Goal: Task Accomplishment & Management: Manage account settings

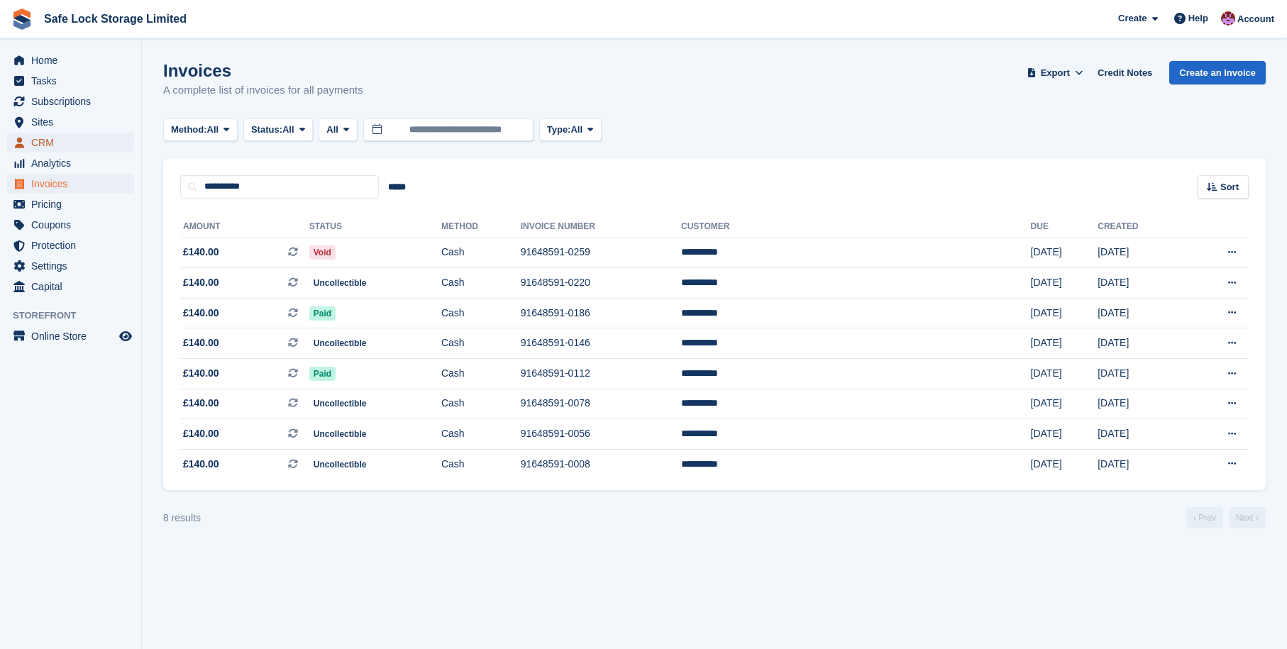
click at [49, 139] on span "CRM" at bounding box center [73, 143] width 85 height 20
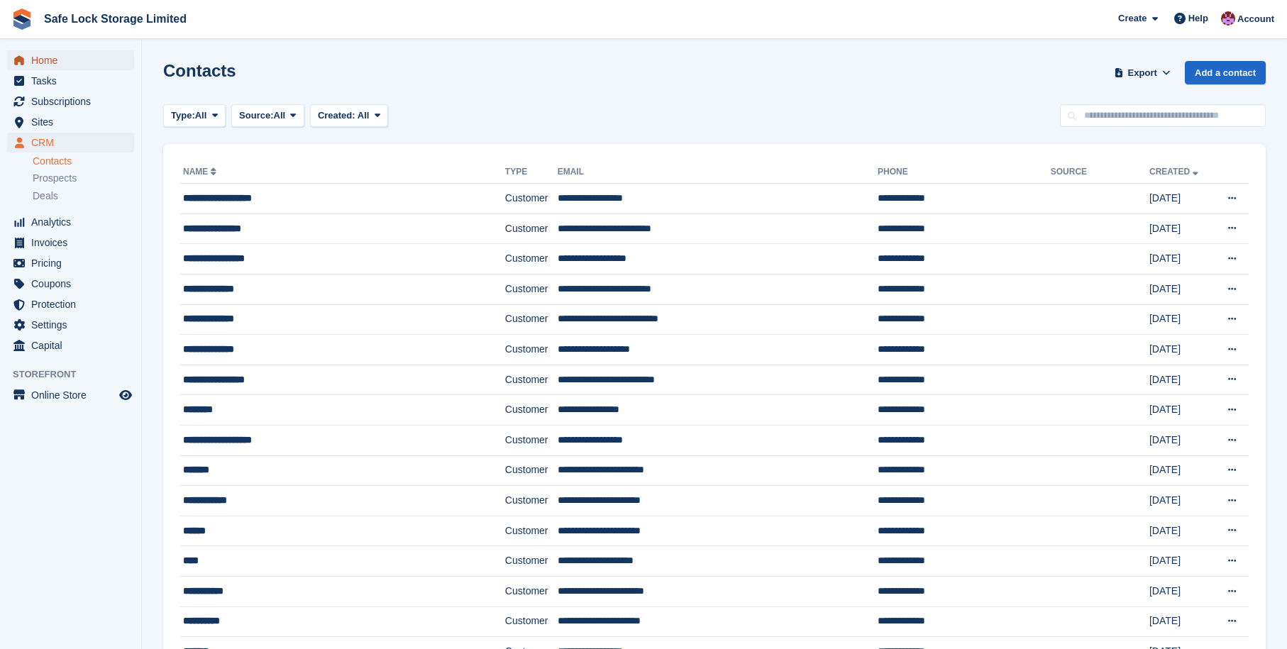
click at [46, 55] on span "Home" at bounding box center [73, 60] width 85 height 20
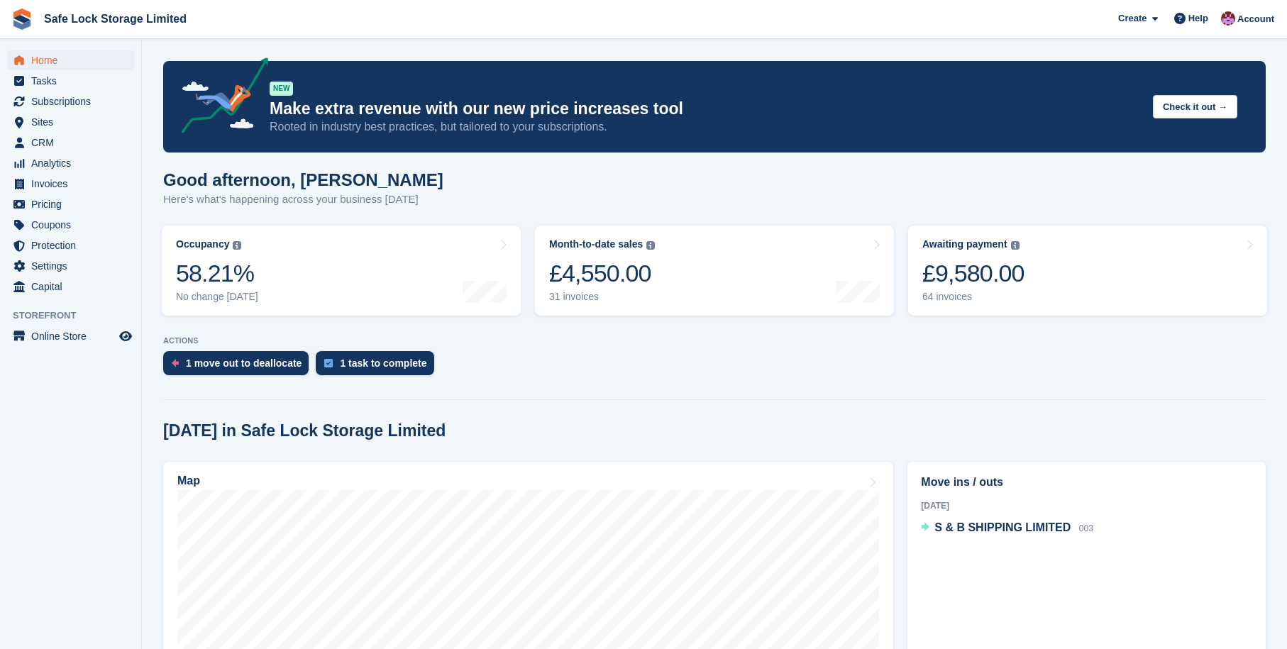
click at [988, 257] on div "Awaiting payment The total outstanding balance on all open invoices. £9,580.00 …" at bounding box center [973, 270] width 102 height 65
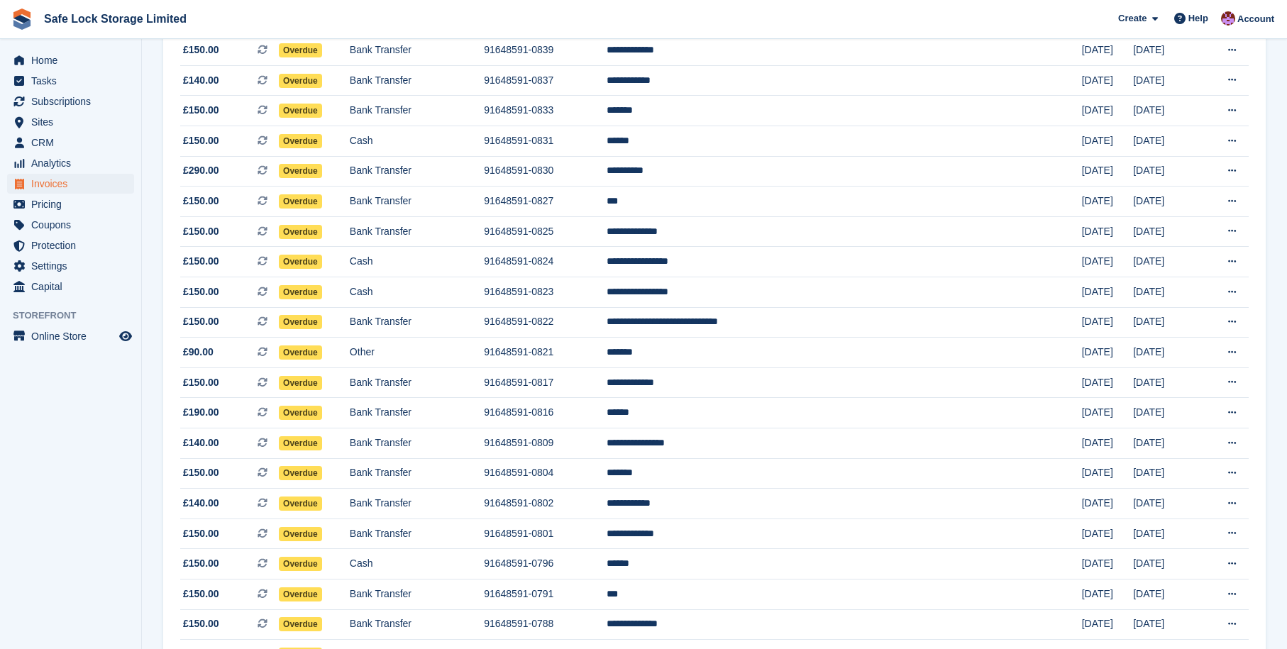
scroll to position [525, 0]
